Goal: Task Accomplishment & Management: Complete application form

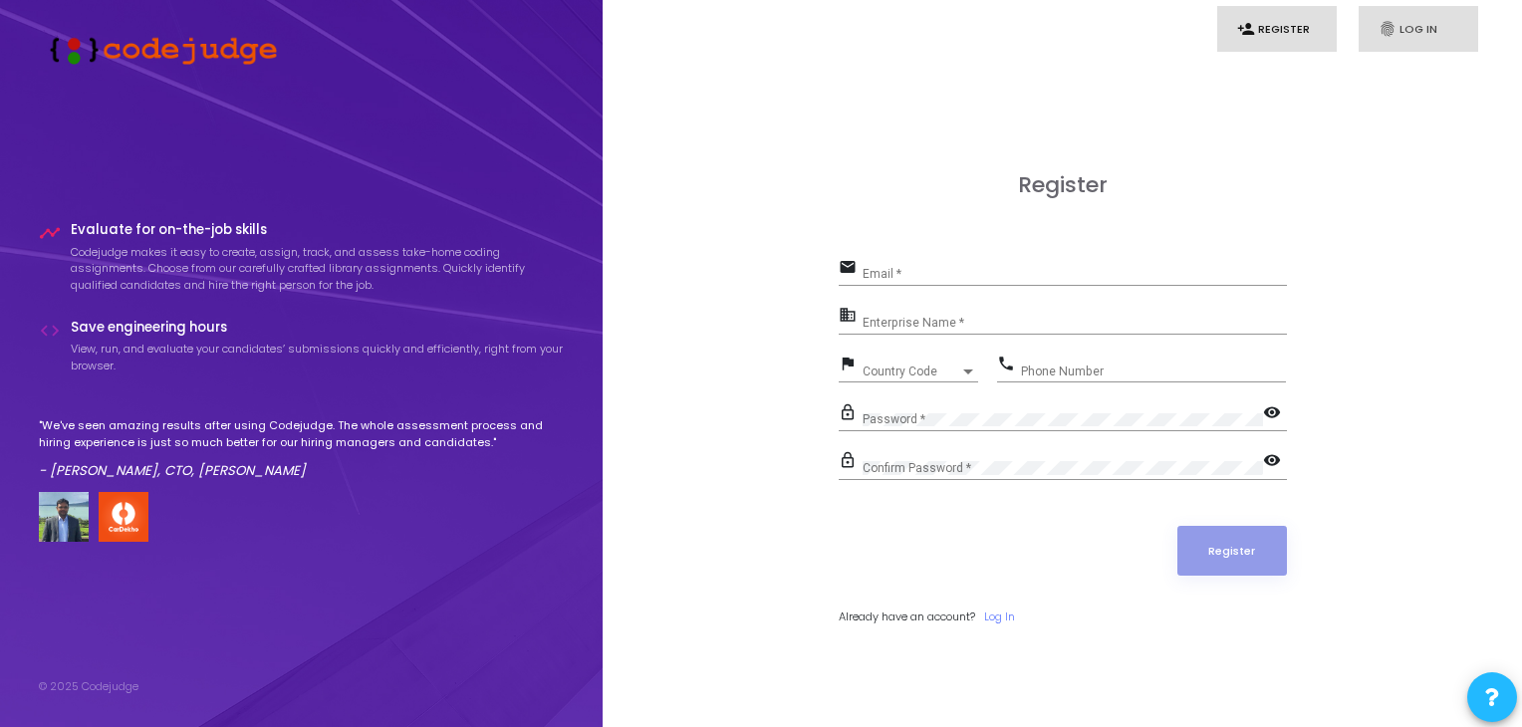
click at [1396, 30] on link "fingerprint Log In" at bounding box center [1418, 29] width 120 height 47
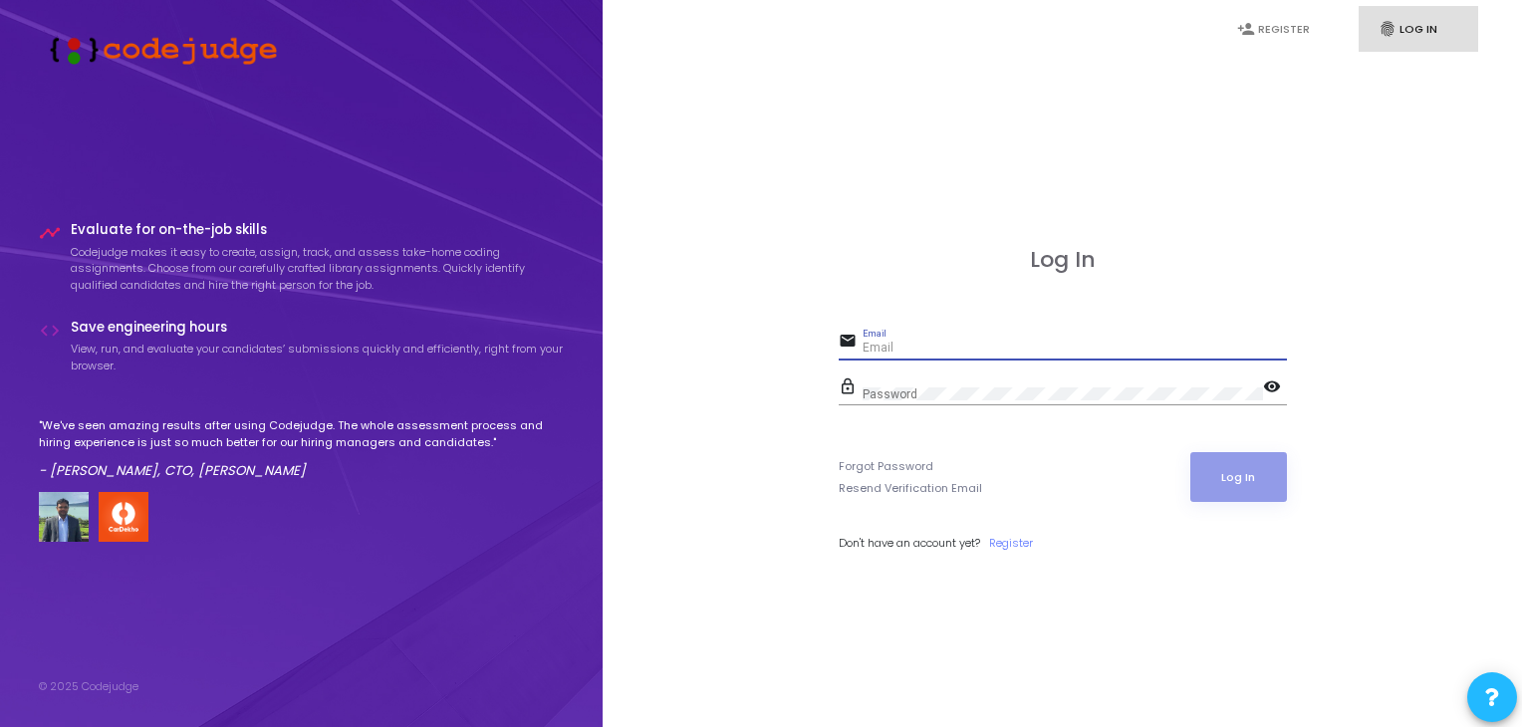
click at [974, 342] on input "Email" at bounding box center [1074, 349] width 424 height 14
click at [1010, 541] on link "Register" at bounding box center [1011, 543] width 44 height 17
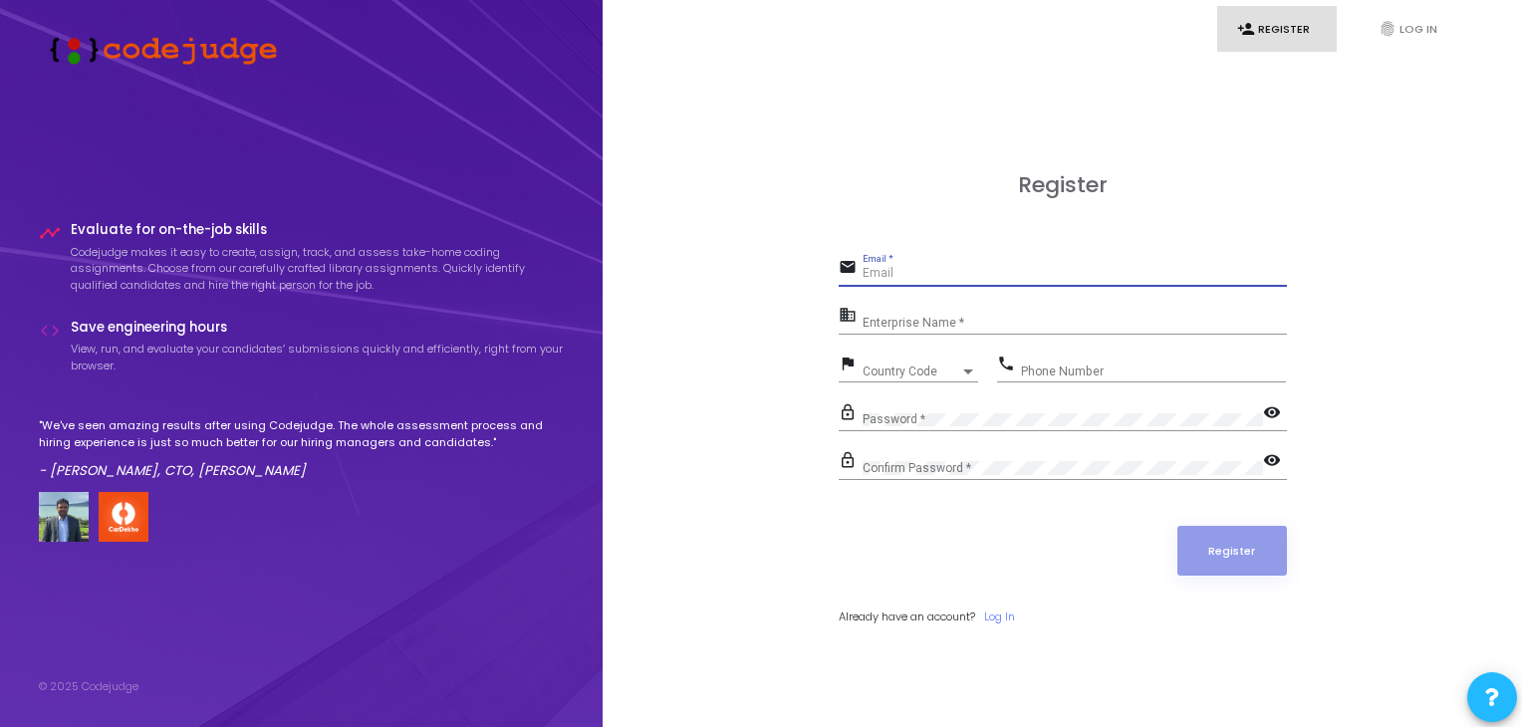
click at [930, 273] on input "Email *" at bounding box center [1074, 274] width 424 height 14
click at [922, 319] on input "Enterprise Name *" at bounding box center [1074, 323] width 424 height 14
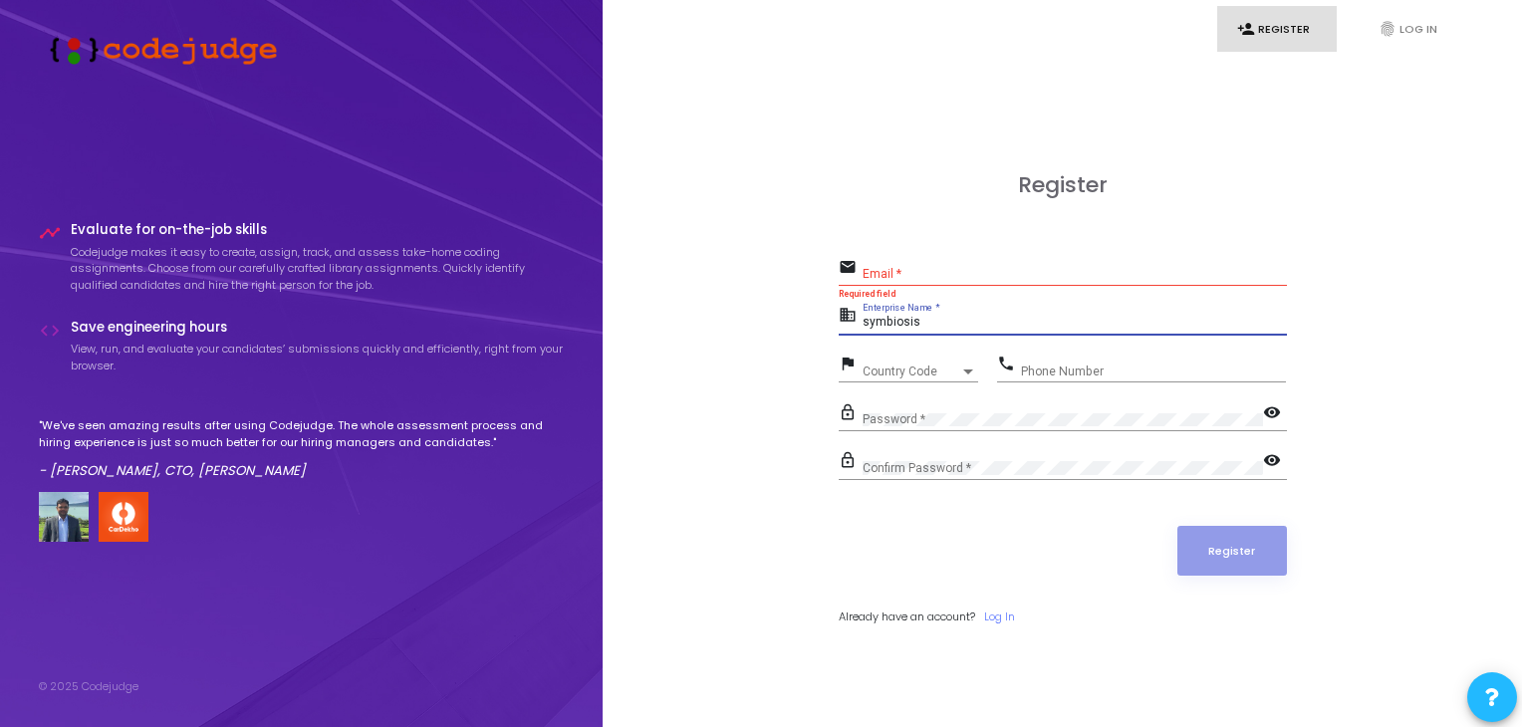
type input "symbiosis"
click at [910, 278] on input "Email *" at bounding box center [1074, 274] width 424 height 14
click at [973, 425] on div "Password *" at bounding box center [1062, 414] width 400 height 31
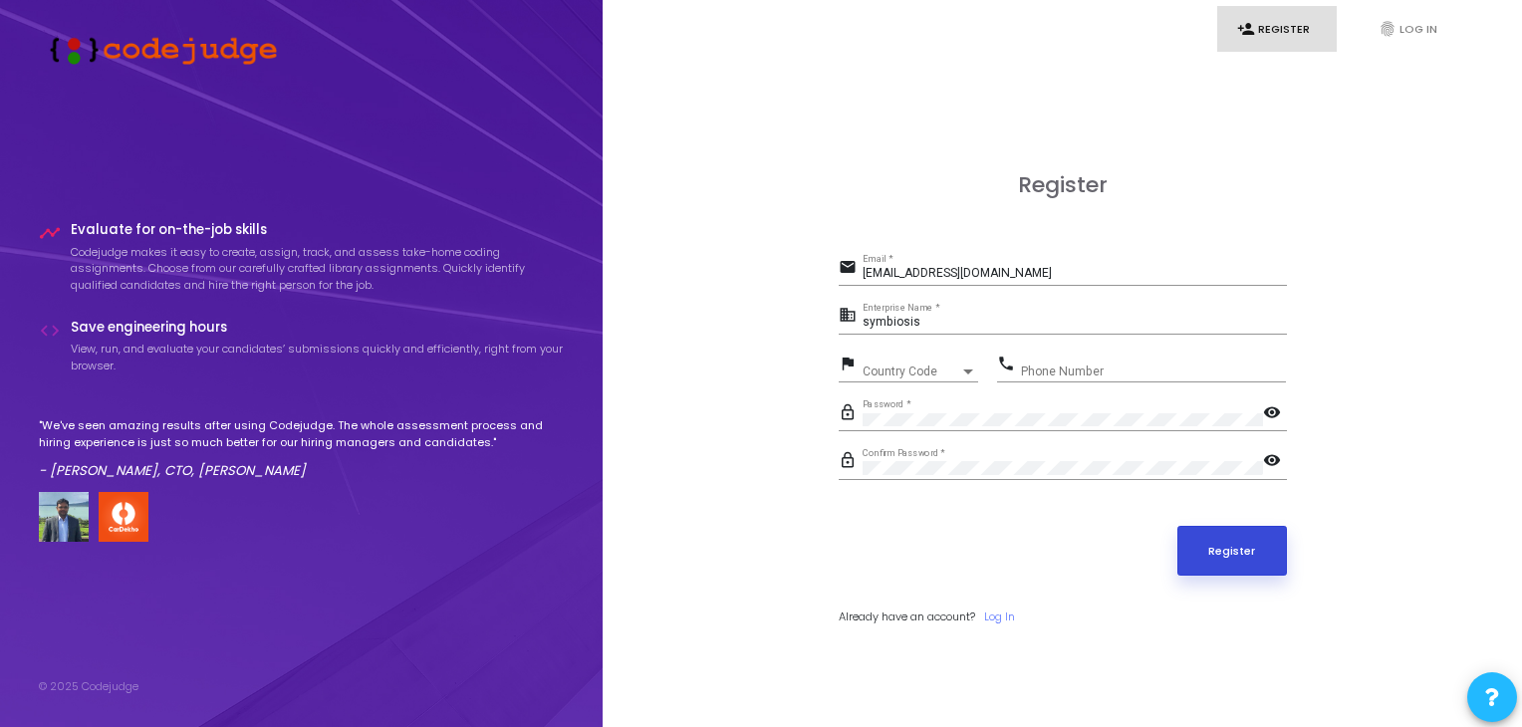
click at [1217, 539] on button "Register" at bounding box center [1232, 551] width 110 height 50
click at [932, 325] on input "symbiosis" at bounding box center [1074, 323] width 424 height 14
click at [997, 270] on input "[EMAIL_ADDRESS][DOMAIN_NAME]" at bounding box center [1074, 274] width 424 height 14
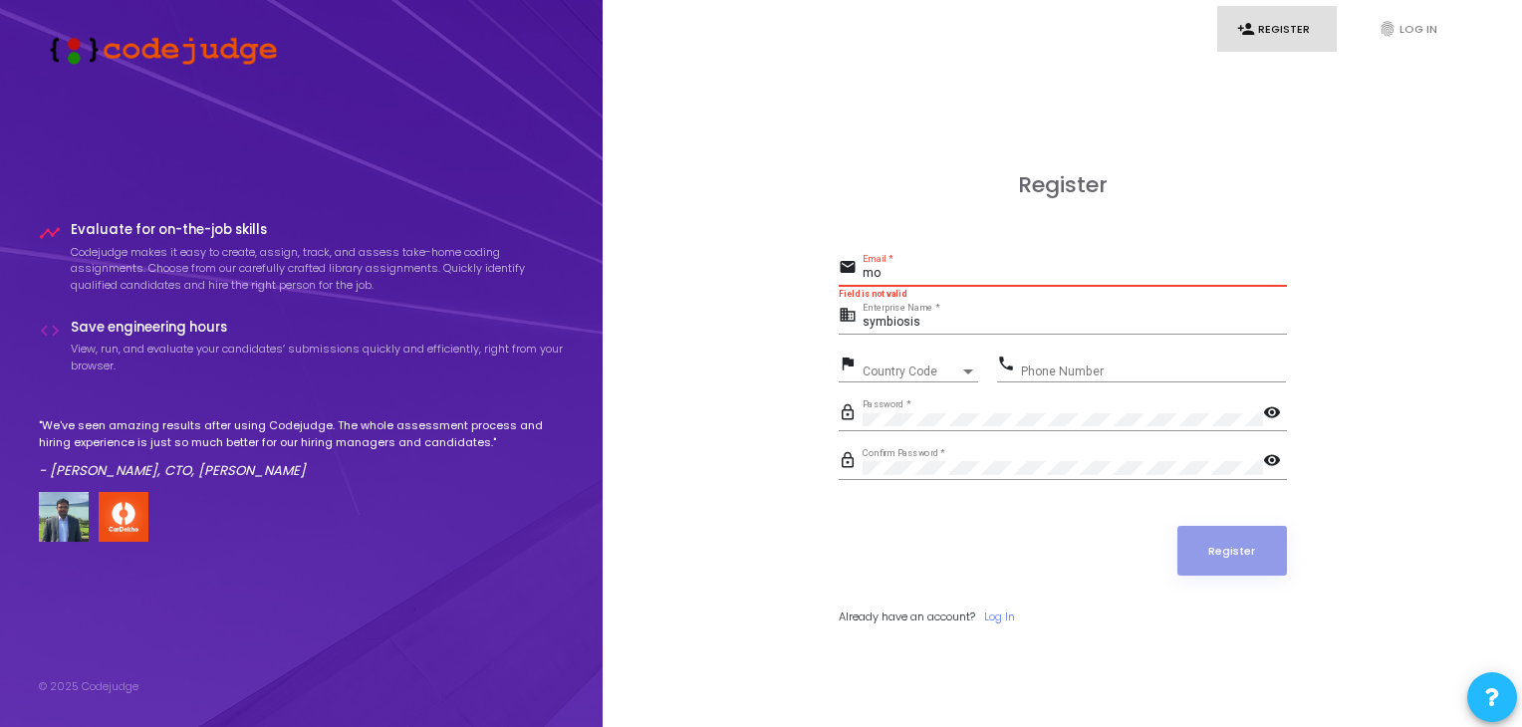
type input "m"
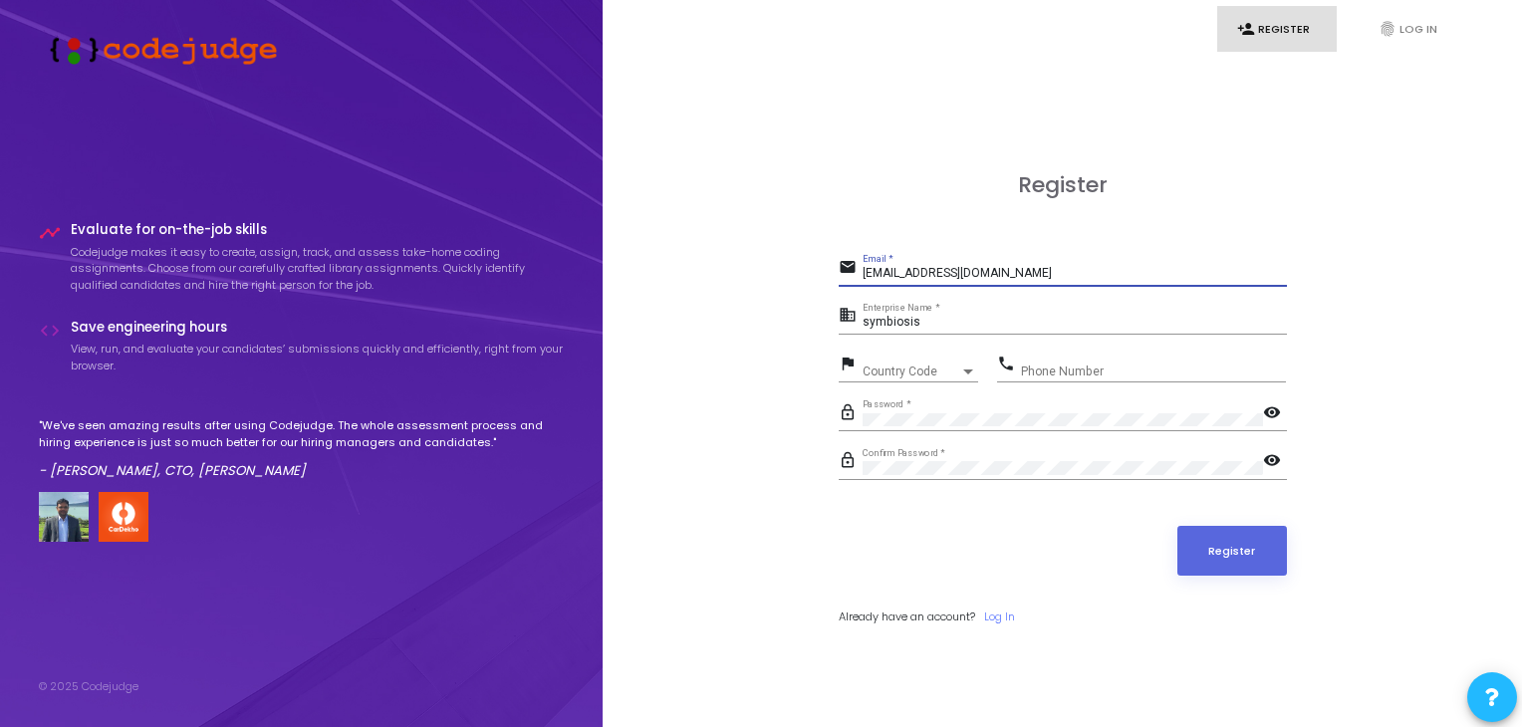
type input "[EMAIL_ADDRESS][DOMAIN_NAME]"
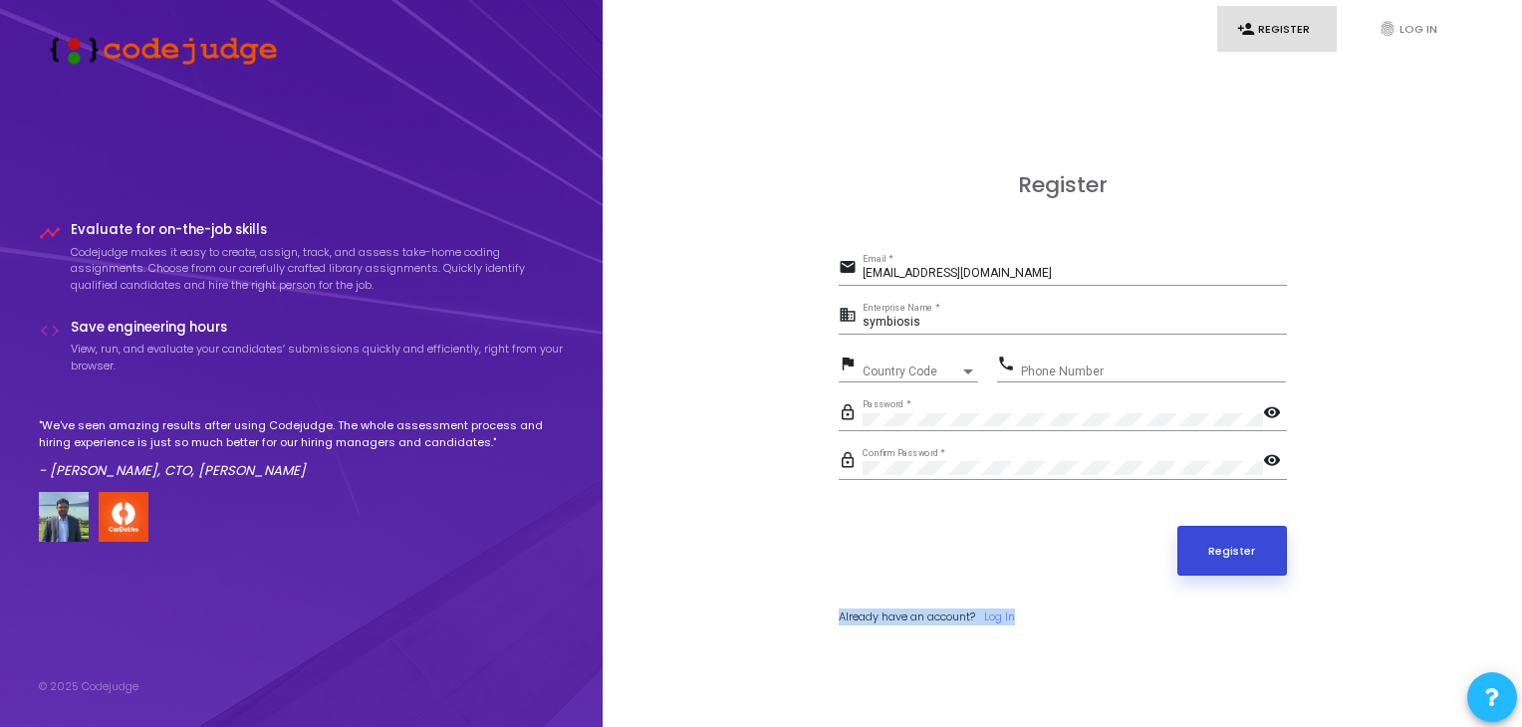
drag, startPoint x: 1222, startPoint y: 575, endPoint x: 1222, endPoint y: 547, distance: 27.9
click at [1222, 547] on form "email [EMAIL_ADDRESS][DOMAIN_NAME] Email * business symbiosis Enterprise Name *…" at bounding box center [1063, 439] width 448 height 371
click at [1222, 547] on button "Register" at bounding box center [1232, 551] width 110 height 50
